Goal: Task Accomplishment & Management: Use online tool/utility

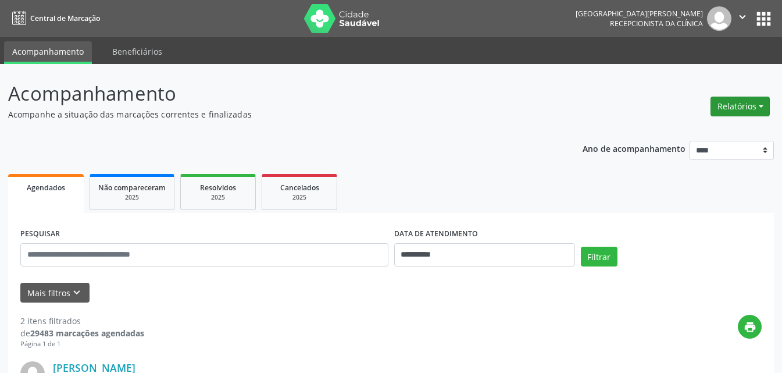
click at [762, 101] on button "Relatórios" at bounding box center [739, 106] width 59 height 20
click at [700, 127] on link "Agendamentos" at bounding box center [707, 131] width 125 height 16
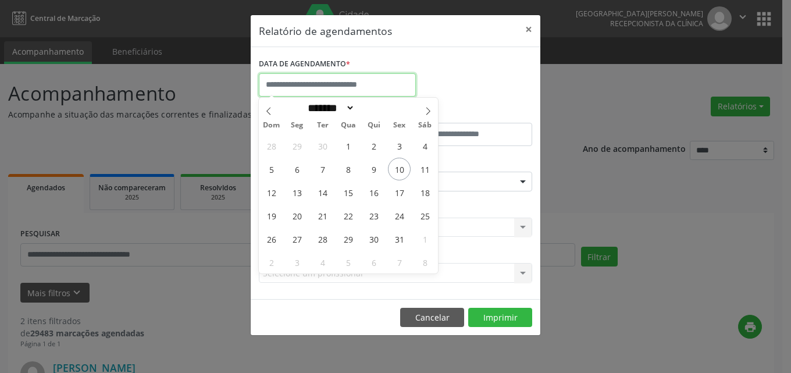
click at [339, 74] on input "text" at bounding box center [337, 84] width 157 height 23
click at [402, 196] on span "17" at bounding box center [399, 192] width 23 height 23
type input "**********"
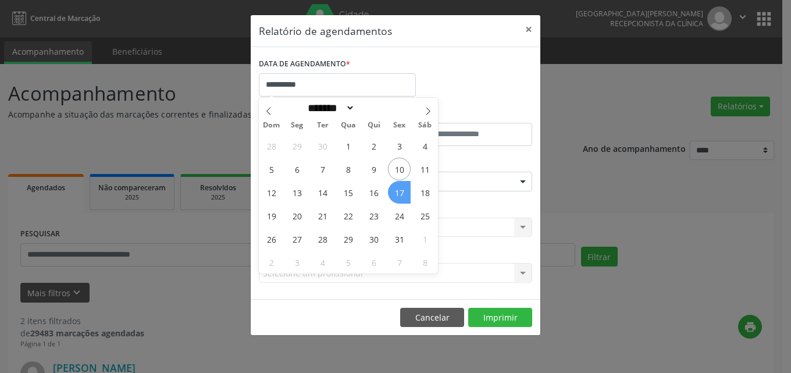
click at [401, 196] on span "17" at bounding box center [399, 192] width 23 height 23
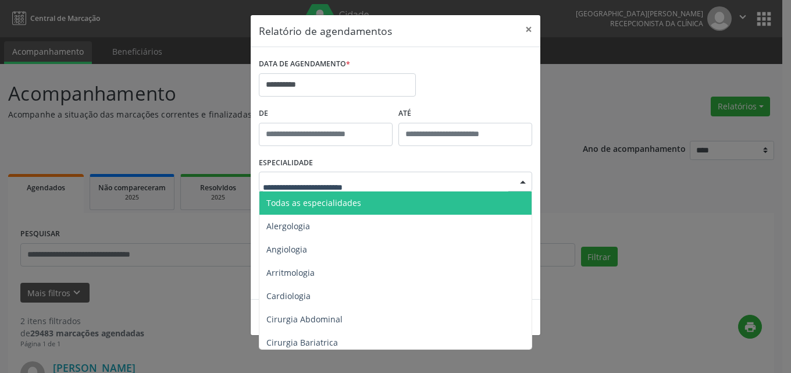
click at [326, 205] on span "Todas as especialidades" at bounding box center [313, 202] width 95 height 11
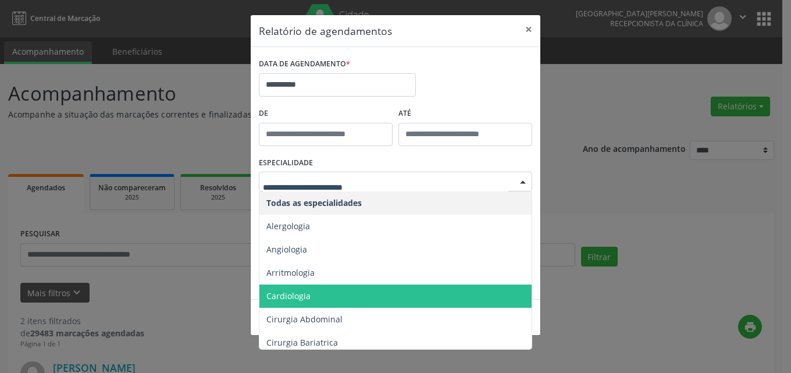
click at [323, 293] on span "Cardiologia" at bounding box center [396, 295] width 274 height 23
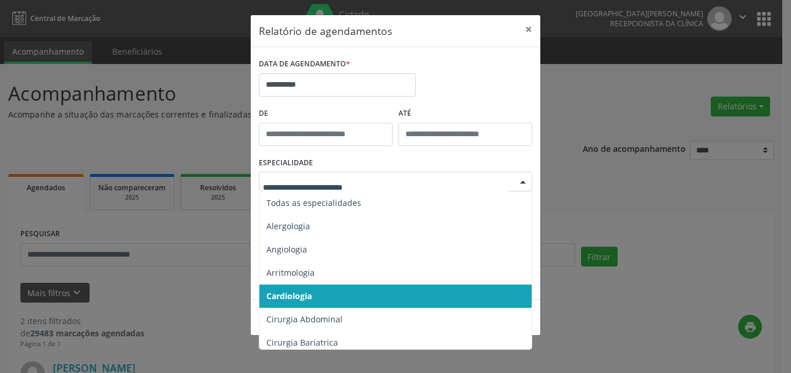
drag, startPoint x: 313, startPoint y: 298, endPoint x: 319, endPoint y: 263, distance: 35.3
click at [312, 298] on span "Cardiologia" at bounding box center [396, 295] width 274 height 23
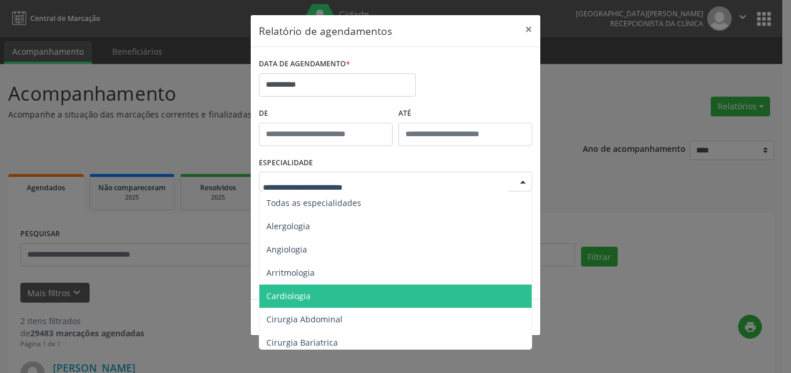
click at [314, 290] on span "Cardiologia" at bounding box center [396, 295] width 274 height 23
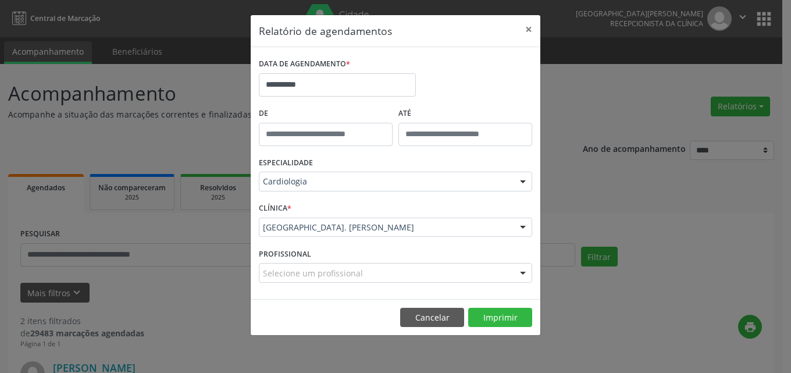
click at [324, 233] on div "[GEOGRAPHIC_DATA]. [PERSON_NAME]" at bounding box center [395, 227] width 273 height 20
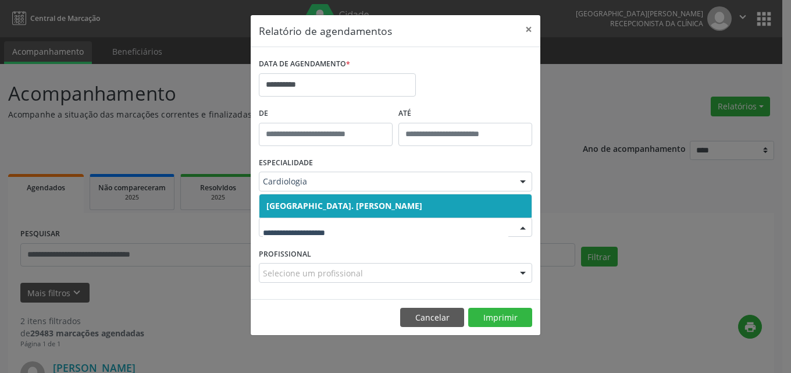
click at [325, 206] on span "[GEOGRAPHIC_DATA]. [PERSON_NAME]" at bounding box center [344, 205] width 156 height 11
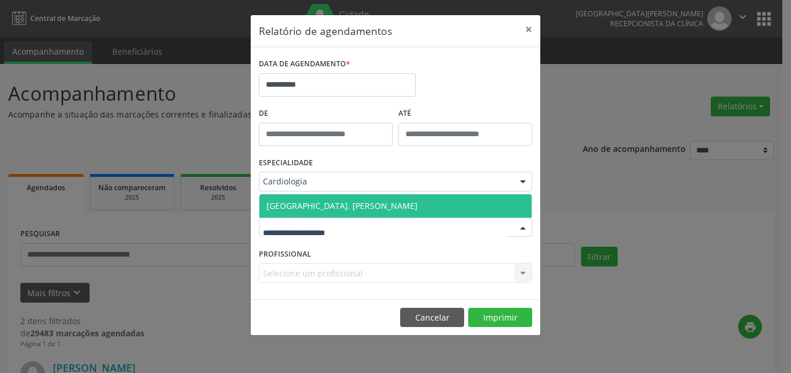
drag, startPoint x: 337, startPoint y: 208, endPoint x: 337, endPoint y: 216, distance: 8.1
click at [336, 208] on span "[GEOGRAPHIC_DATA]. [PERSON_NAME]" at bounding box center [341, 205] width 151 height 11
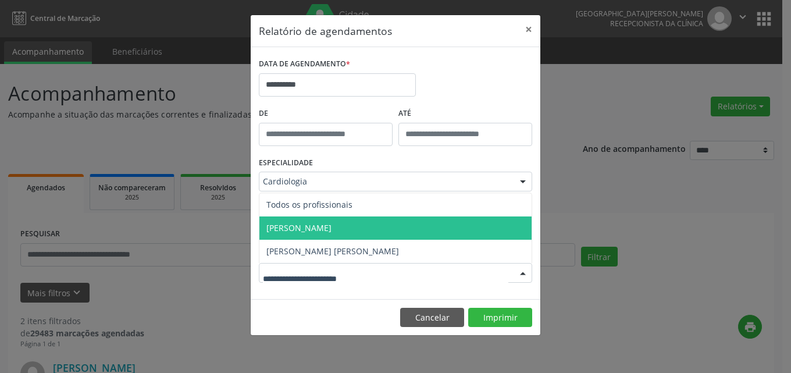
click at [331, 225] on span "[PERSON_NAME]" at bounding box center [298, 227] width 65 height 11
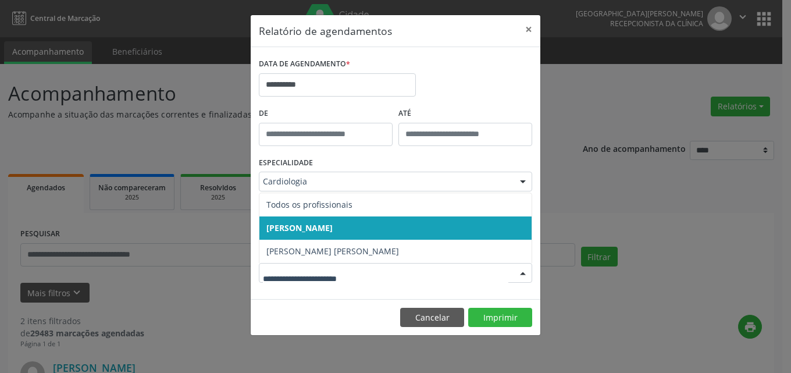
click at [333, 223] on span "[PERSON_NAME]" at bounding box center [299, 227] width 66 height 11
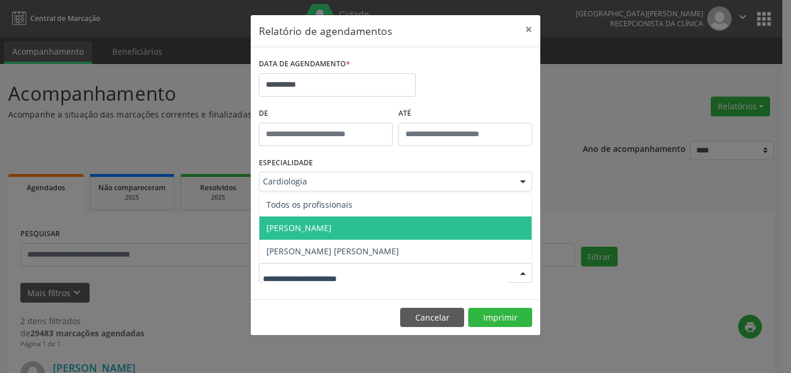
click at [331, 228] on span "[PERSON_NAME]" at bounding box center [298, 227] width 65 height 11
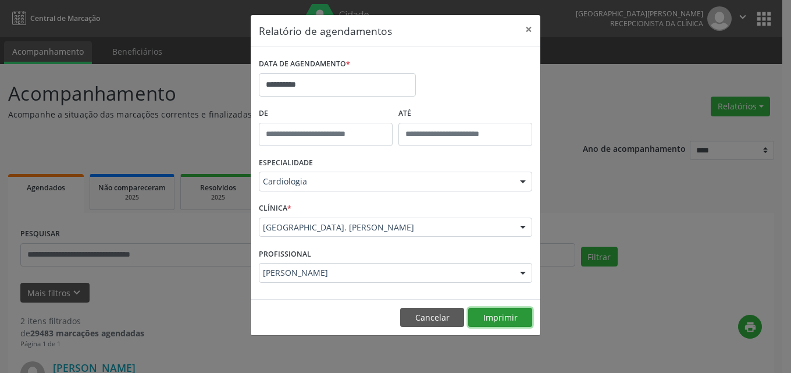
click at [519, 321] on button "Imprimir" at bounding box center [500, 318] width 64 height 20
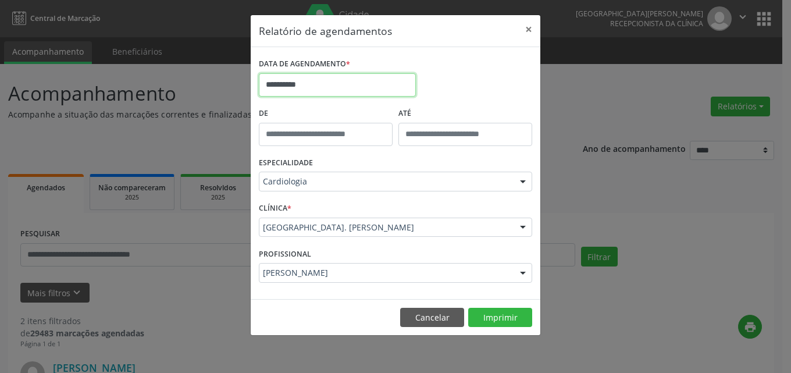
click at [339, 80] on input "**********" at bounding box center [337, 84] width 157 height 23
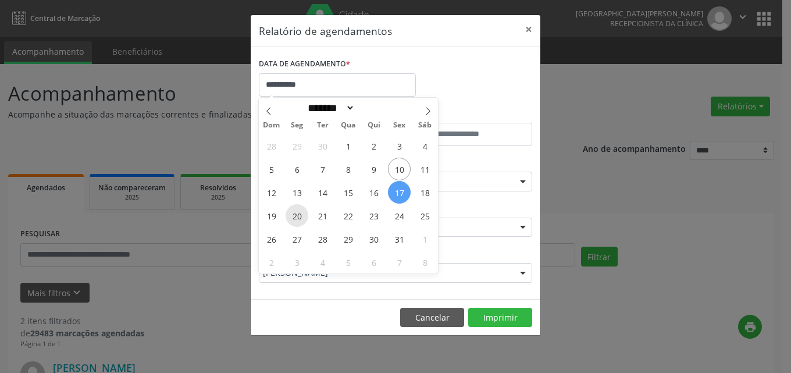
click at [298, 216] on span "20" at bounding box center [296, 215] width 23 height 23
type input "**********"
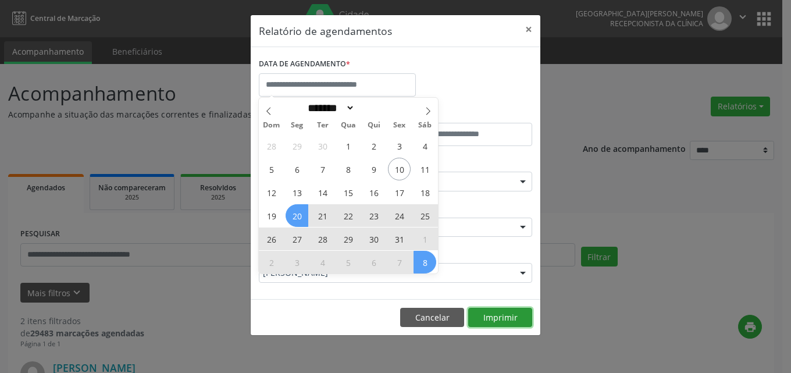
click at [500, 319] on button "Imprimir" at bounding box center [500, 318] width 64 height 20
select select "*"
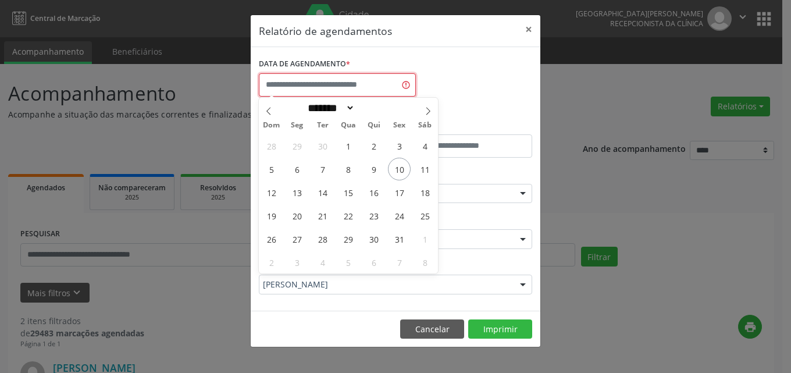
click at [330, 87] on input "text" at bounding box center [337, 84] width 157 height 23
click at [299, 217] on span "20" at bounding box center [296, 215] width 23 height 23
type input "**********"
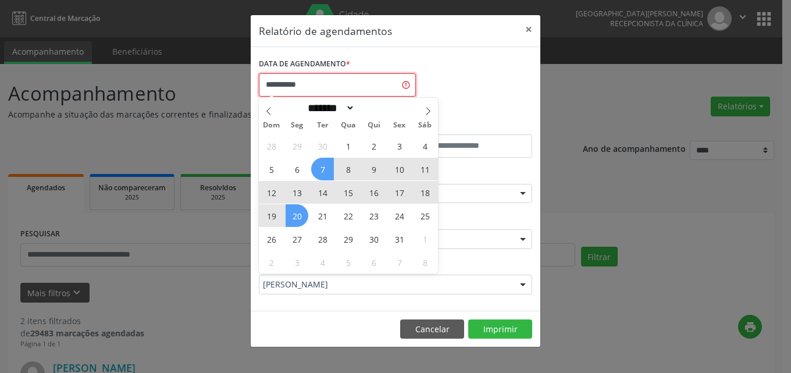
click at [349, 83] on input "**********" at bounding box center [337, 84] width 157 height 23
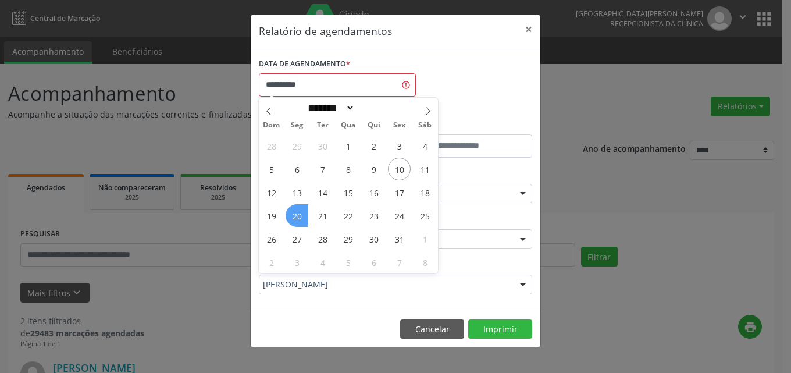
click at [295, 219] on span "20" at bounding box center [296, 215] width 23 height 23
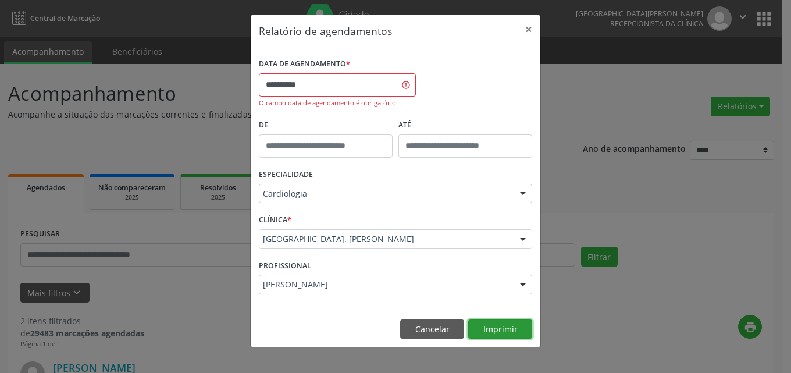
click at [502, 334] on button "Imprimir" at bounding box center [500, 329] width 64 height 20
